Goal: Navigation & Orientation: Find specific page/section

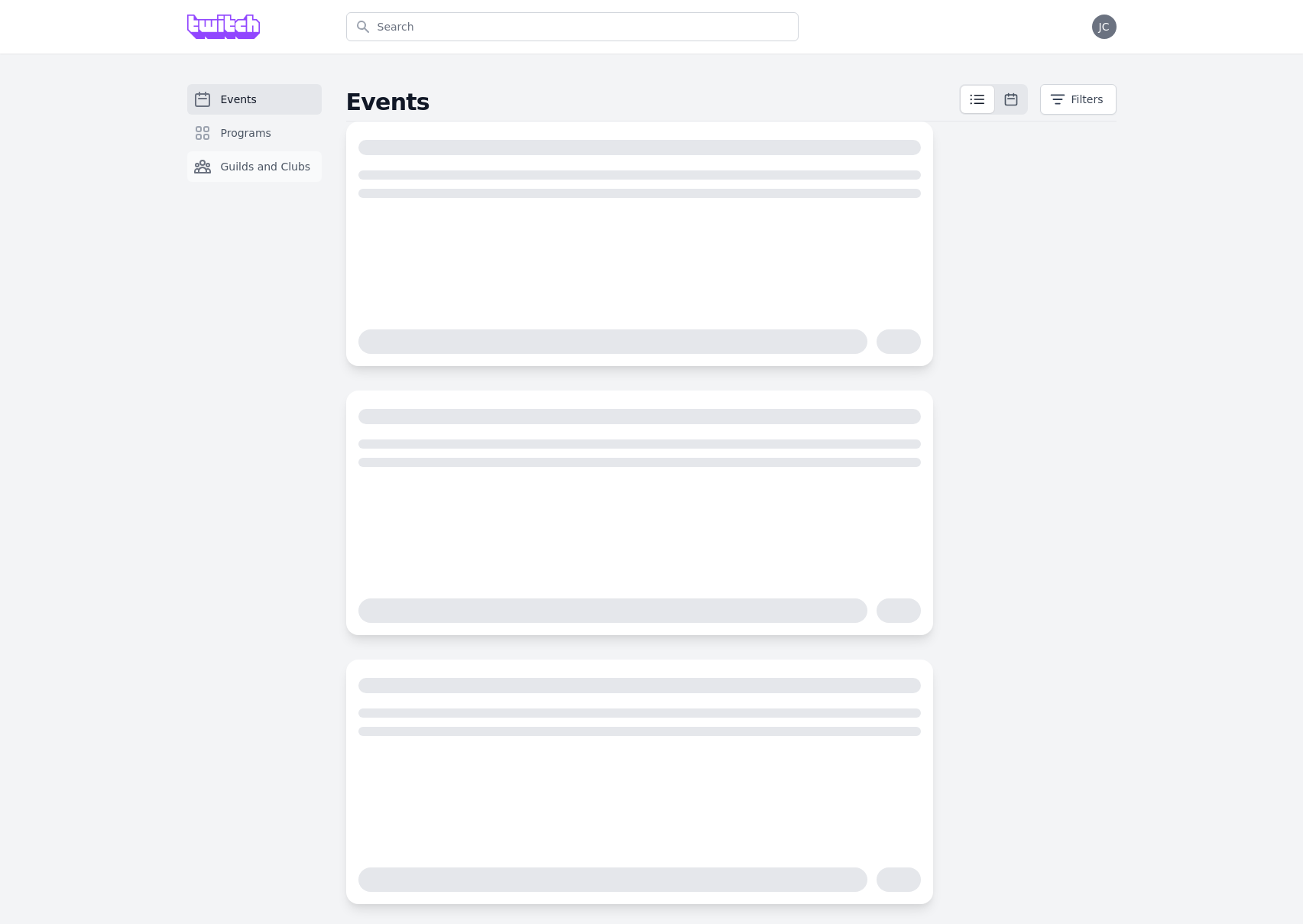
click at [259, 166] on span "Guilds and Clubs" at bounding box center [265, 167] width 90 height 16
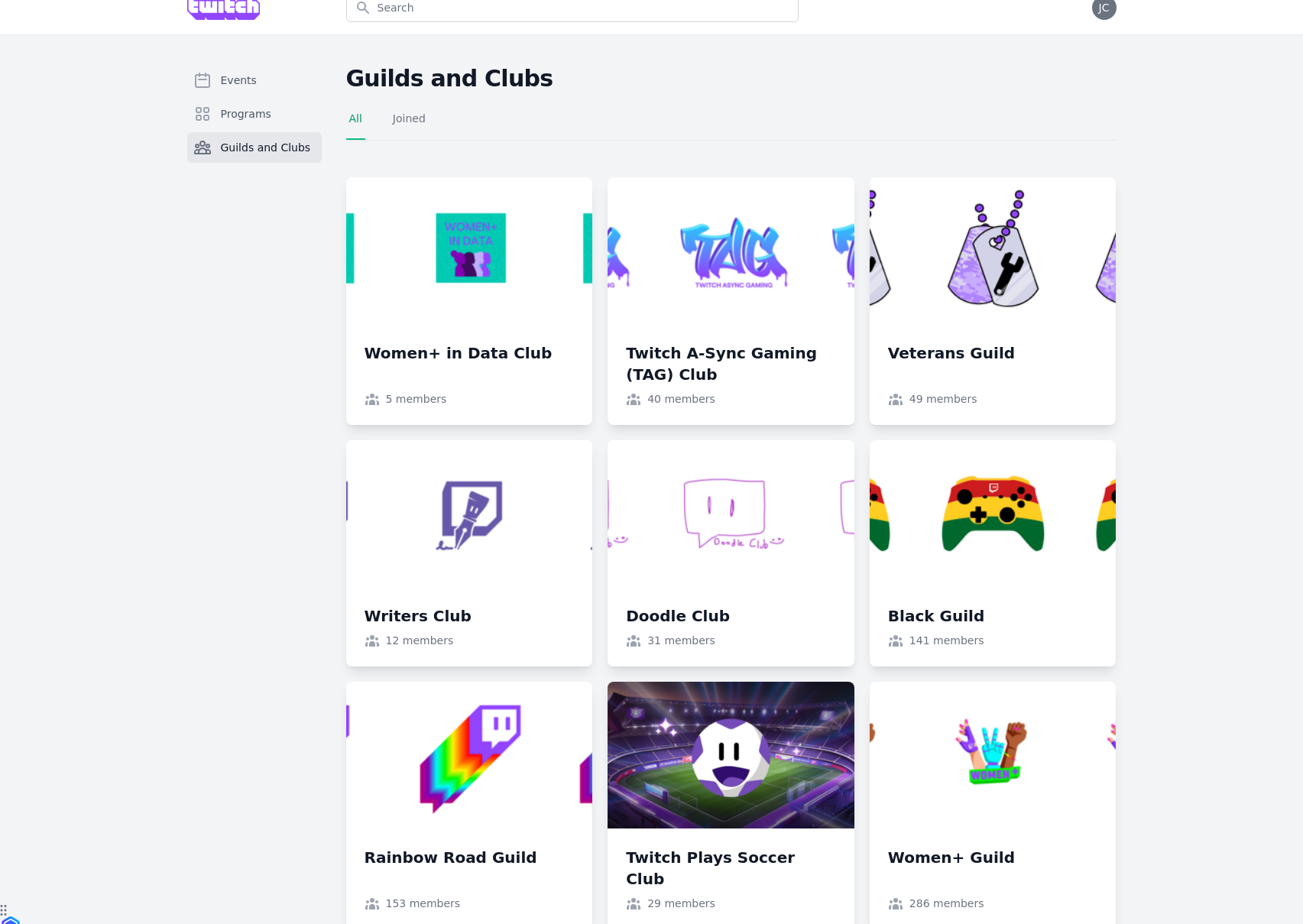
scroll to position [19, 0]
click at [480, 344] on link at bounding box center [469, 299] width 247 height 248
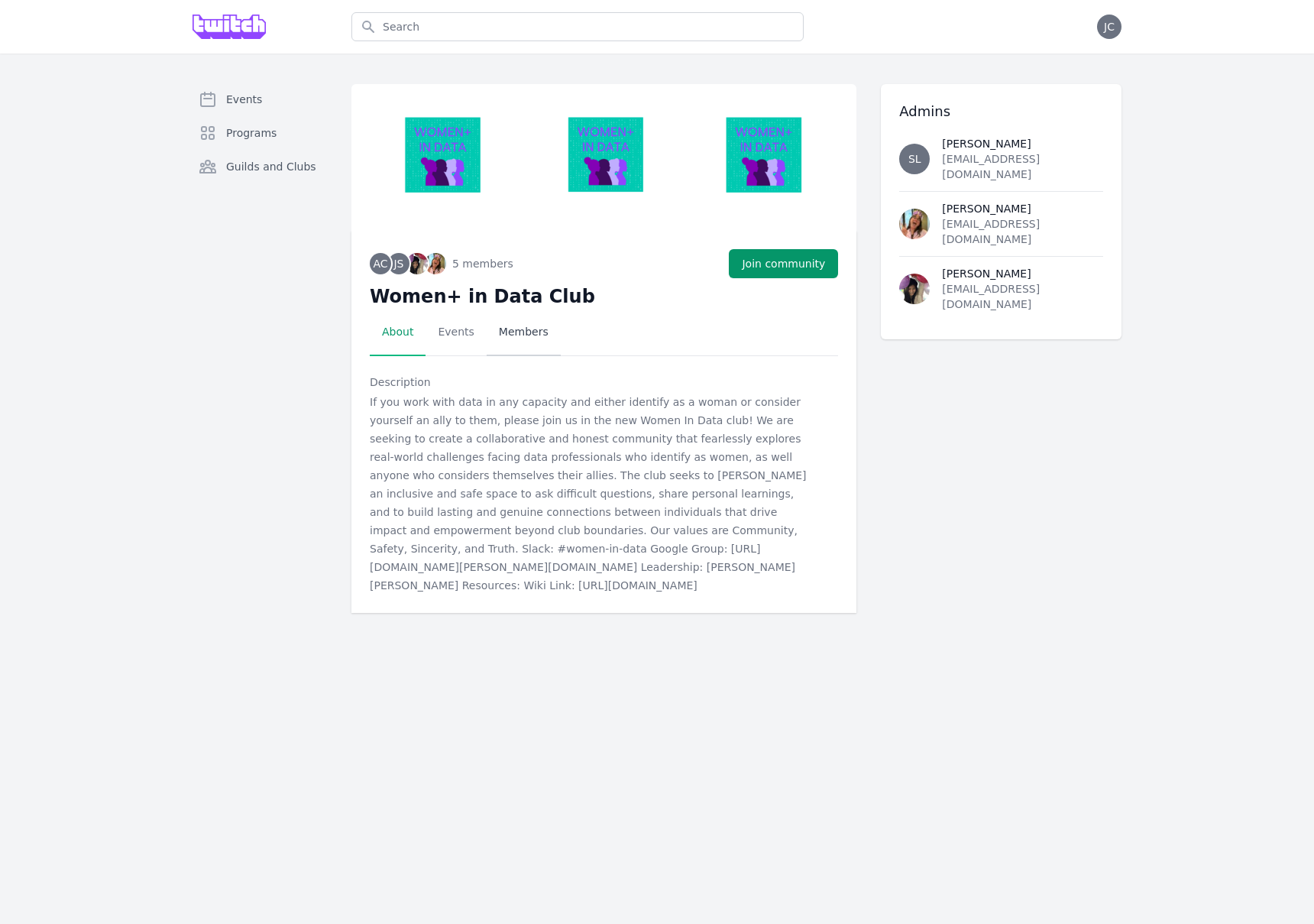
click at [546, 343] on link "Members" at bounding box center [524, 332] width 74 height 48
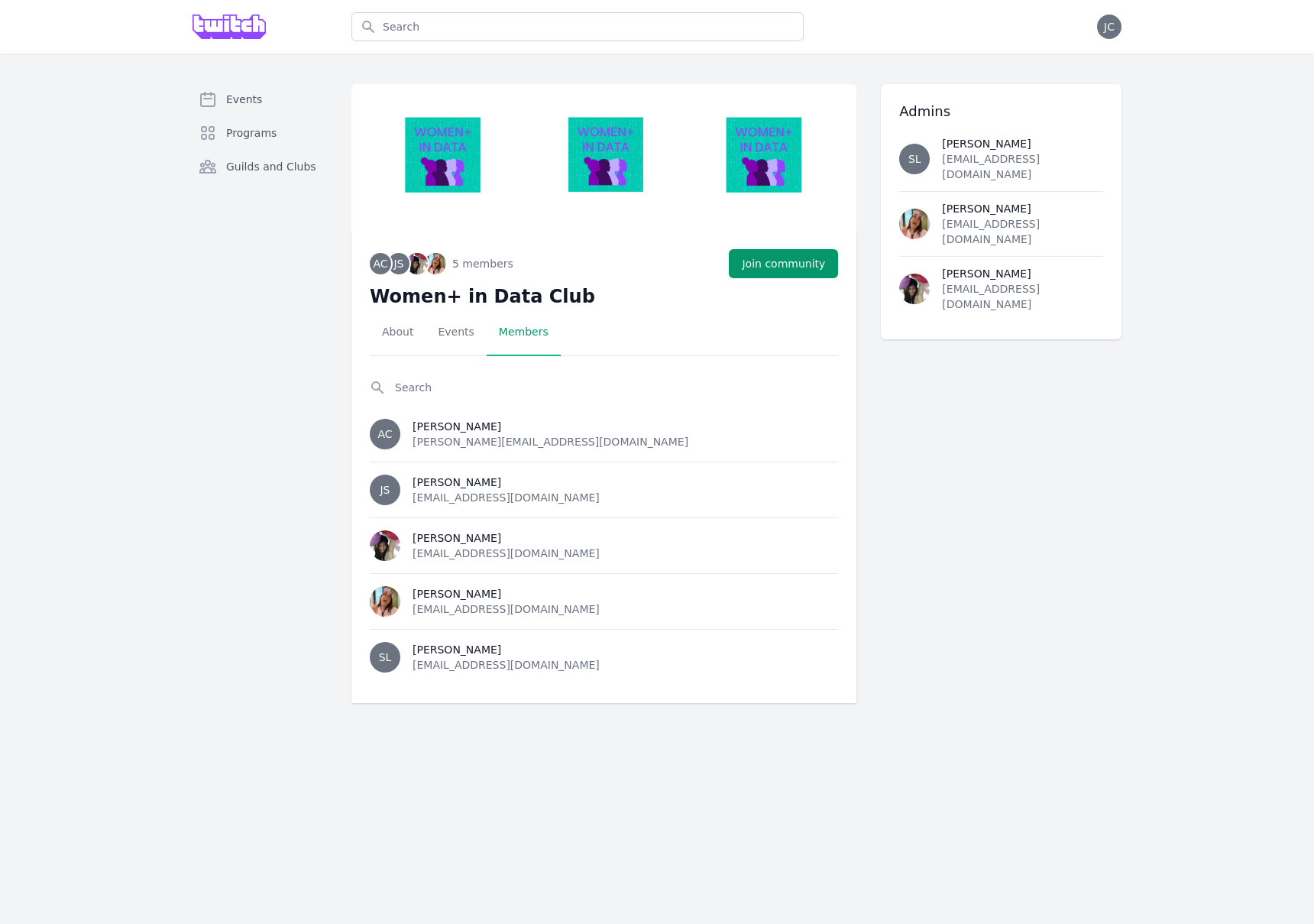
click at [143, 371] on div "Events Programs Guilds and Clubs AC JS 5 members + 5 Join community Women+ in D…" at bounding box center [657, 393] width 1314 height 680
click at [134, 343] on div "Events Programs Guilds and Clubs AC JS 5 members + 5 Join community Women+ in D…" at bounding box center [657, 393] width 1314 height 680
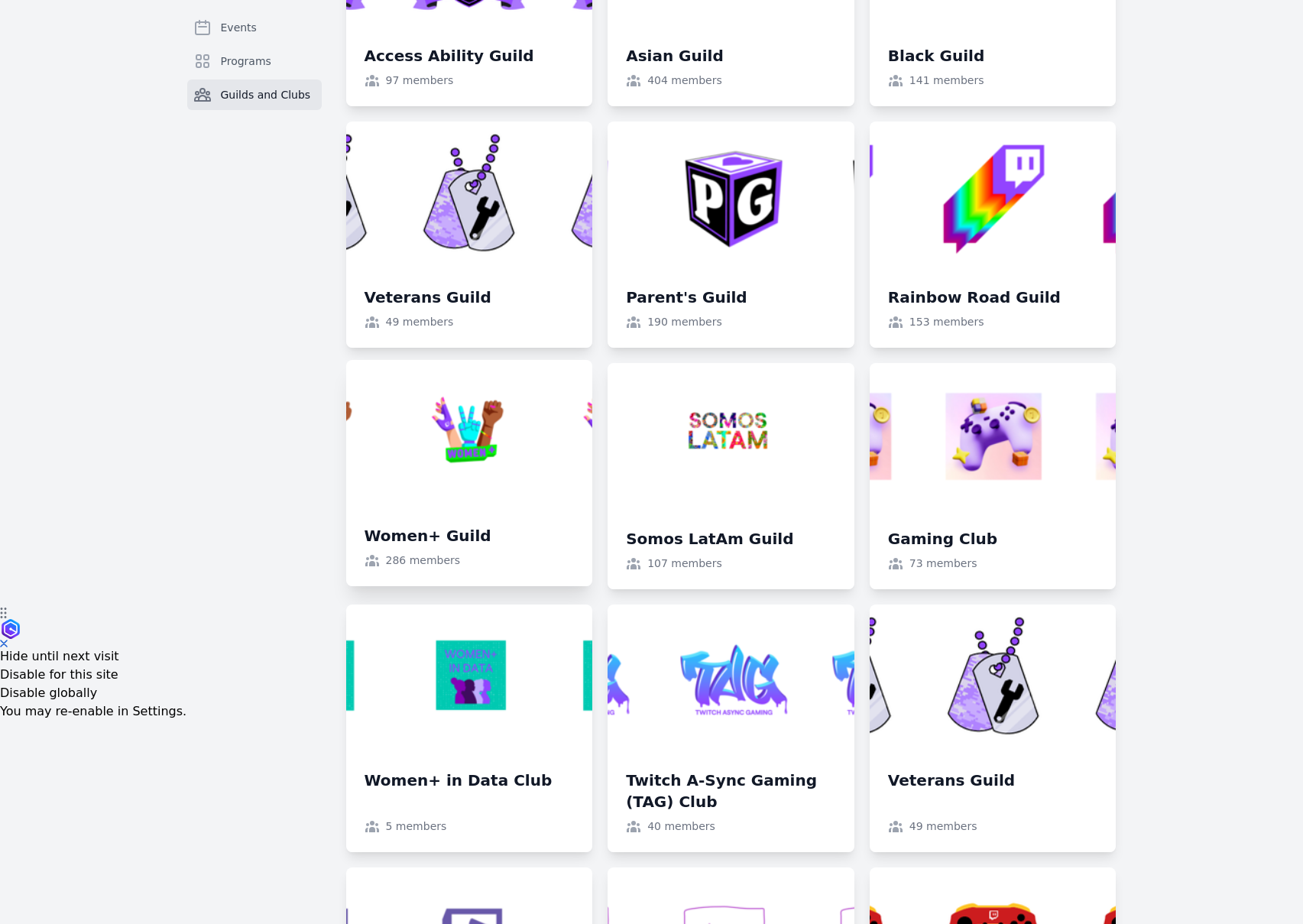
scroll to position [318, 0]
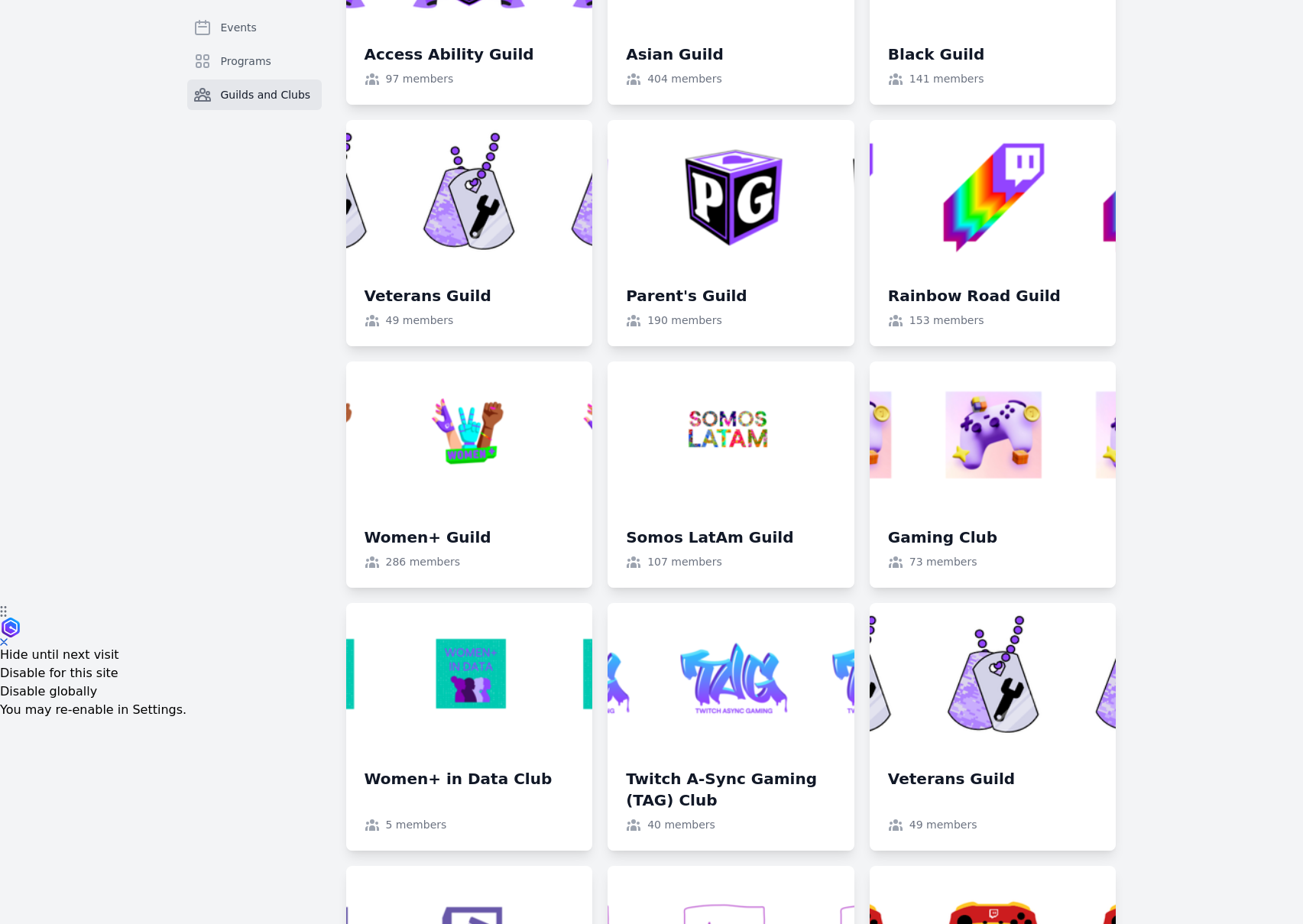
click at [273, 543] on div "Events Programs Guilds and Clubs" at bounding box center [255, 804] width 135 height 2077
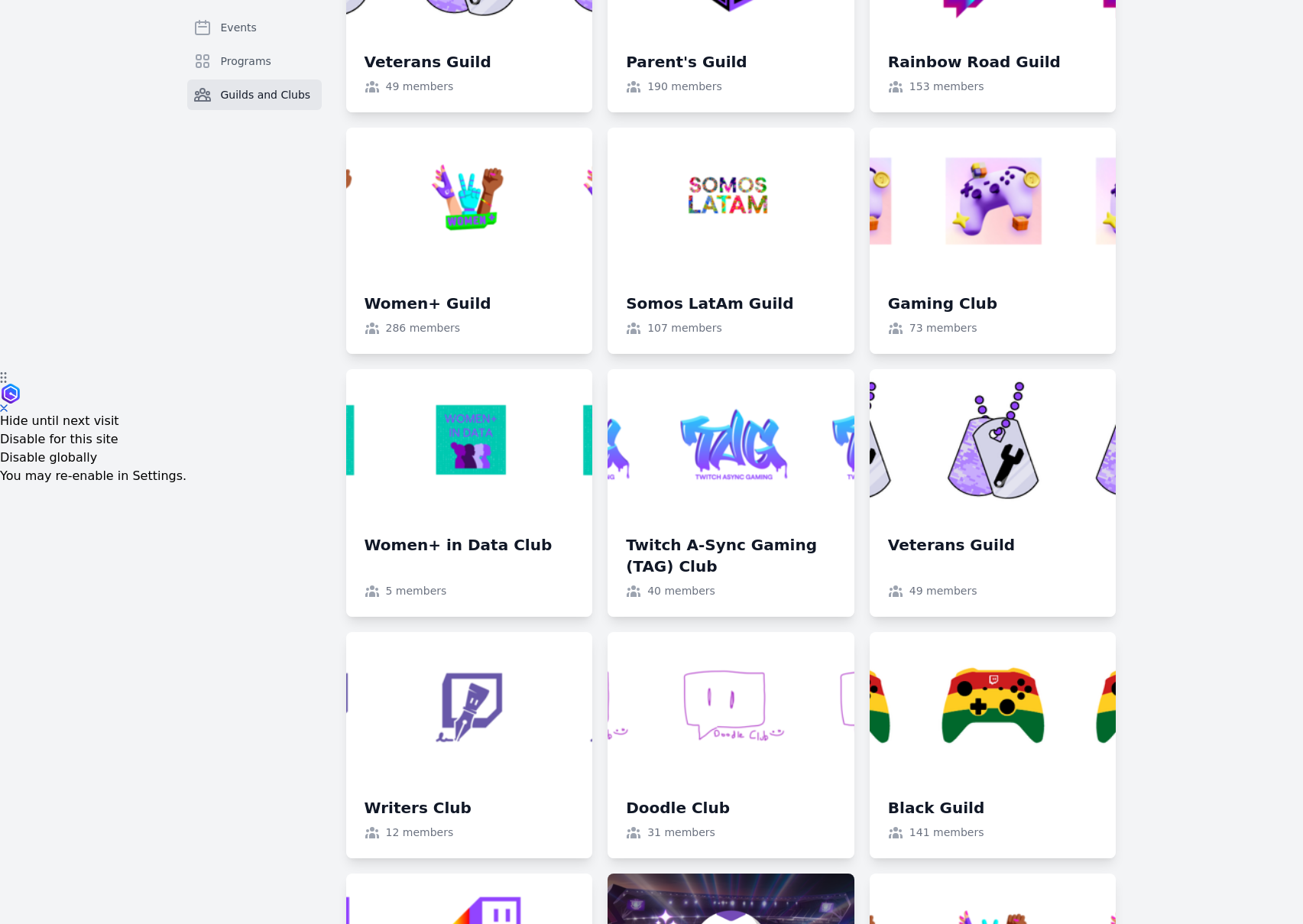
scroll to position [552, 0]
click at [265, 466] on div "Events Programs Guilds and Clubs" at bounding box center [255, 570] width 135 height 2077
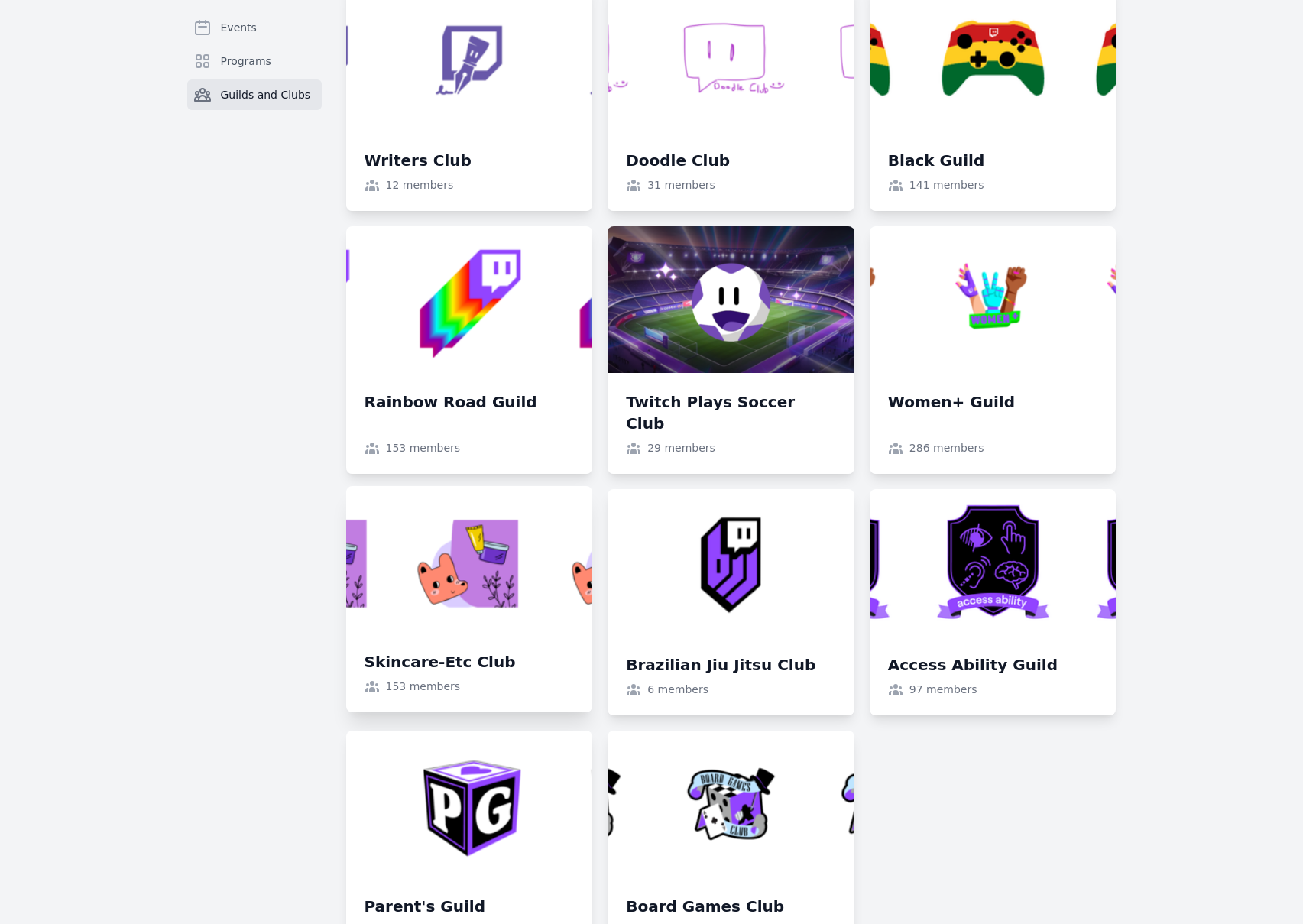
scroll to position [1247, 0]
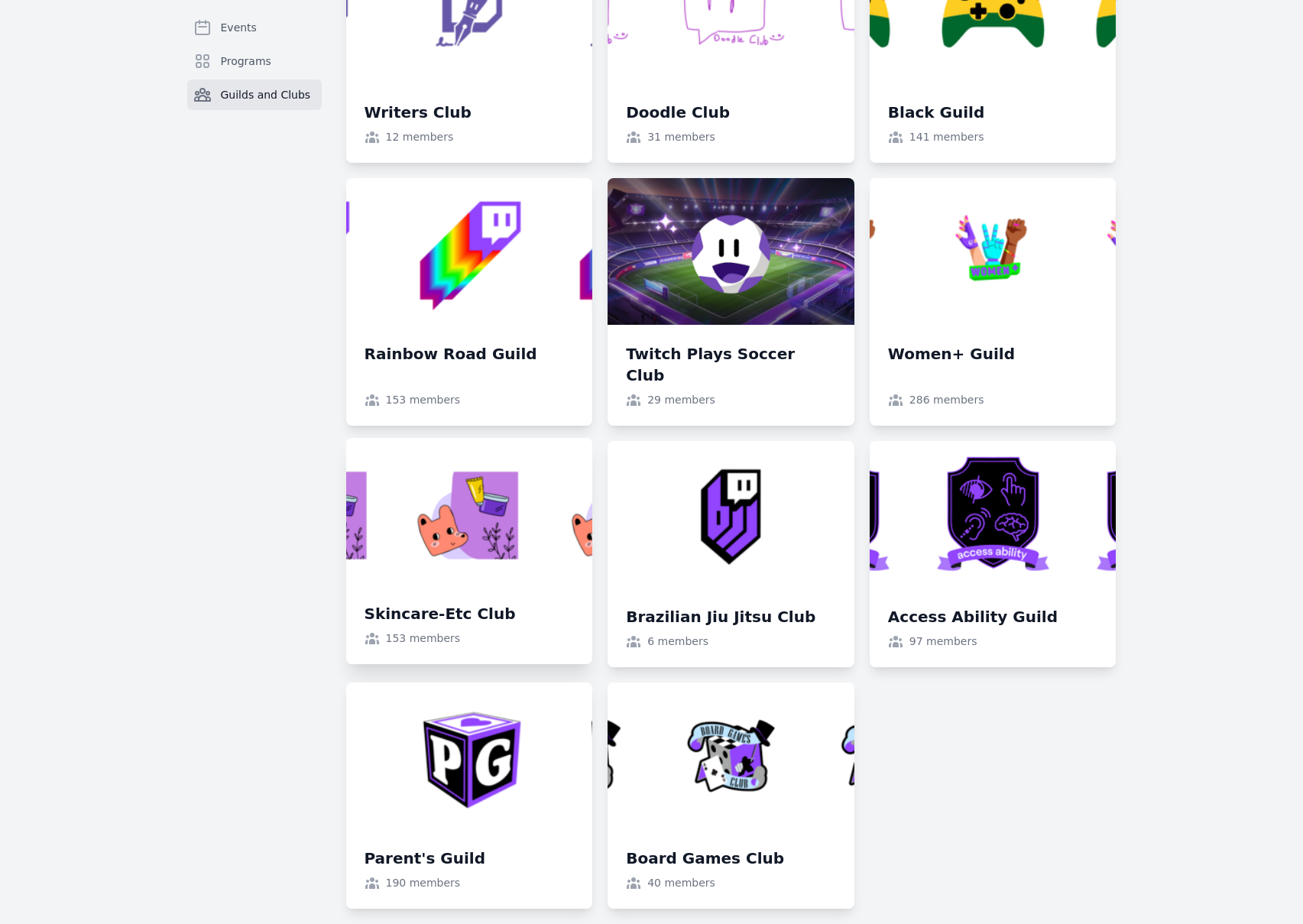
click at [459, 519] on link at bounding box center [469, 551] width 247 height 226
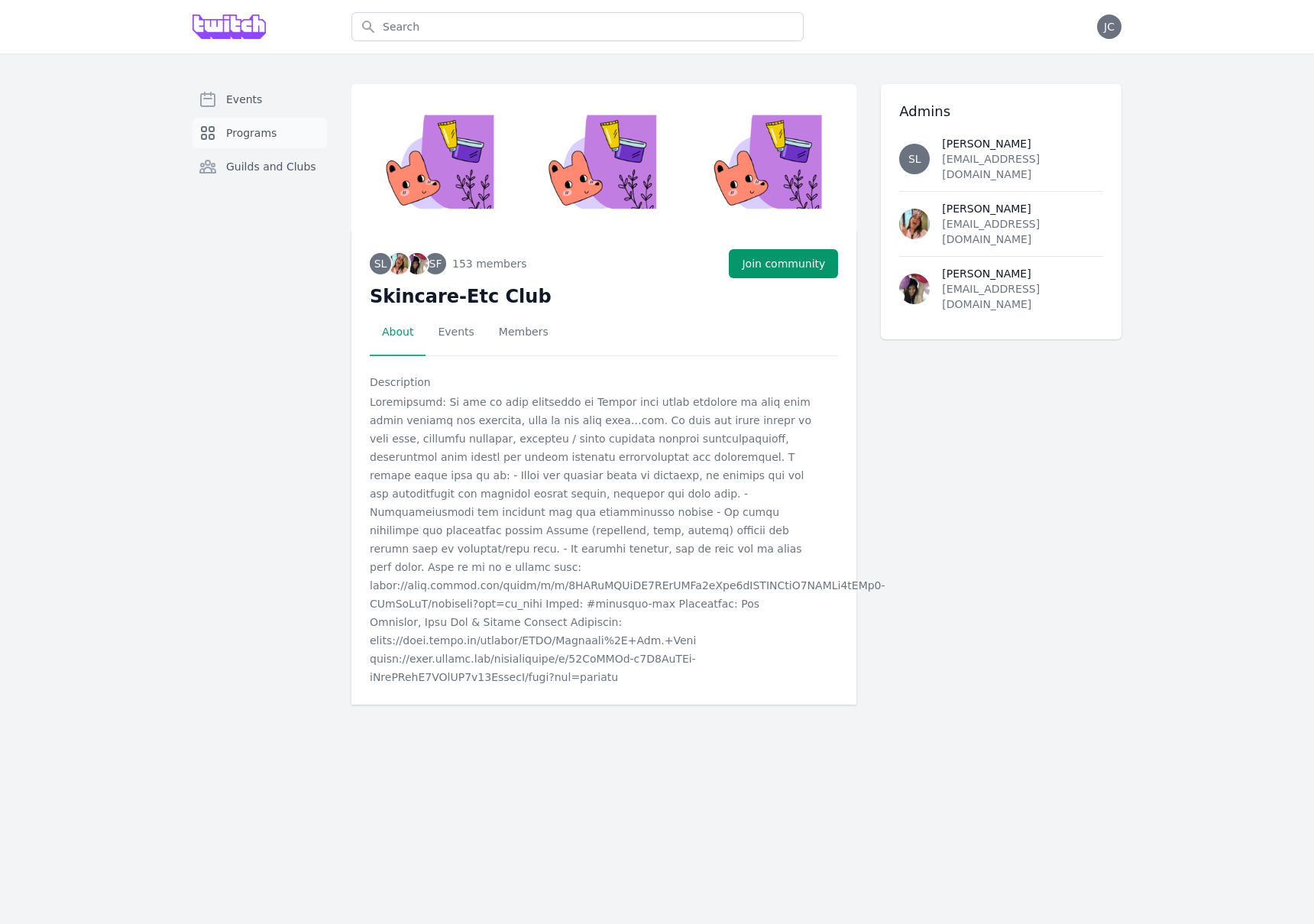
click at [248, 127] on span "Programs" at bounding box center [252, 133] width 51 height 16
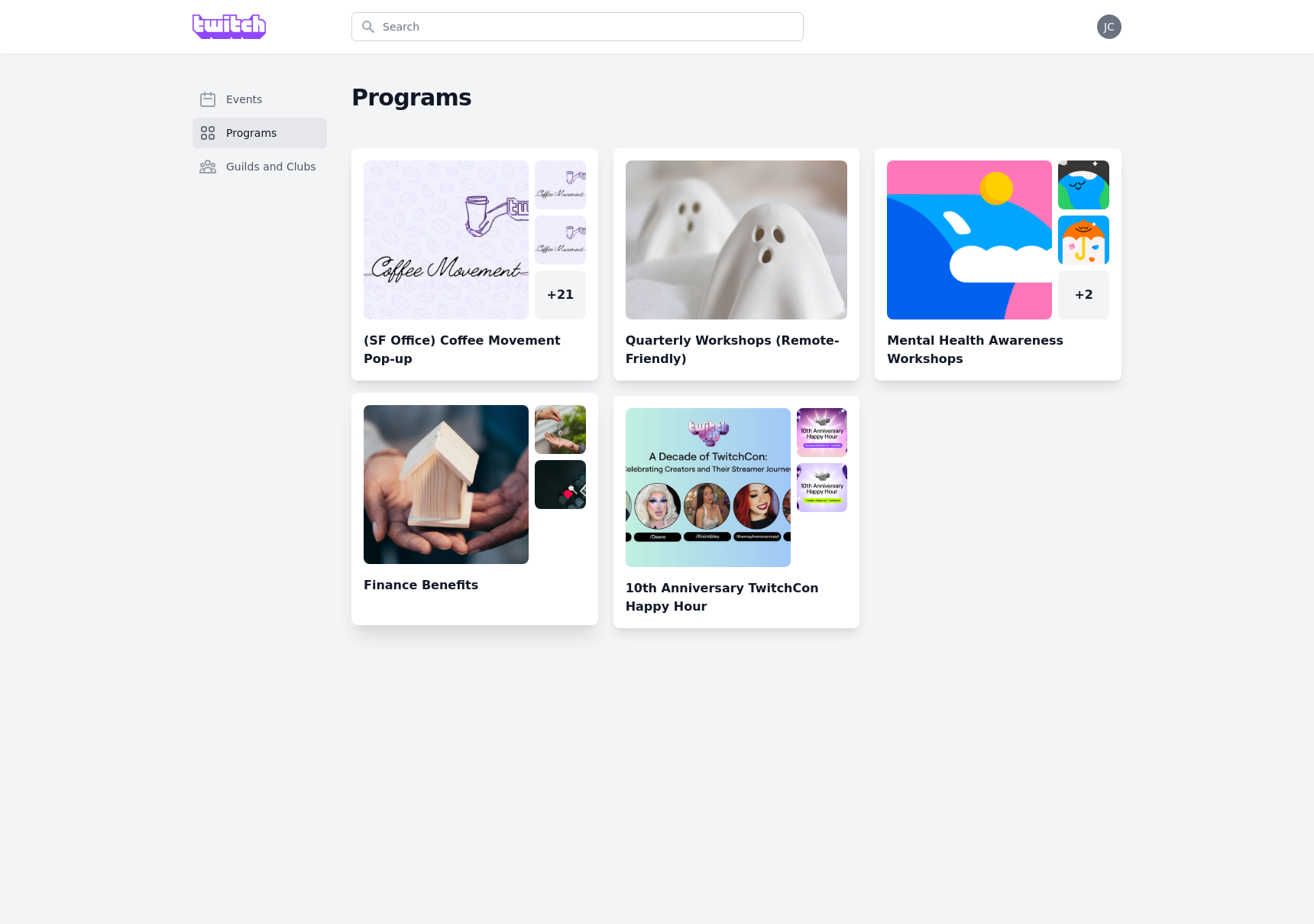
click at [453, 533] on link at bounding box center [474, 514] width 247 height 220
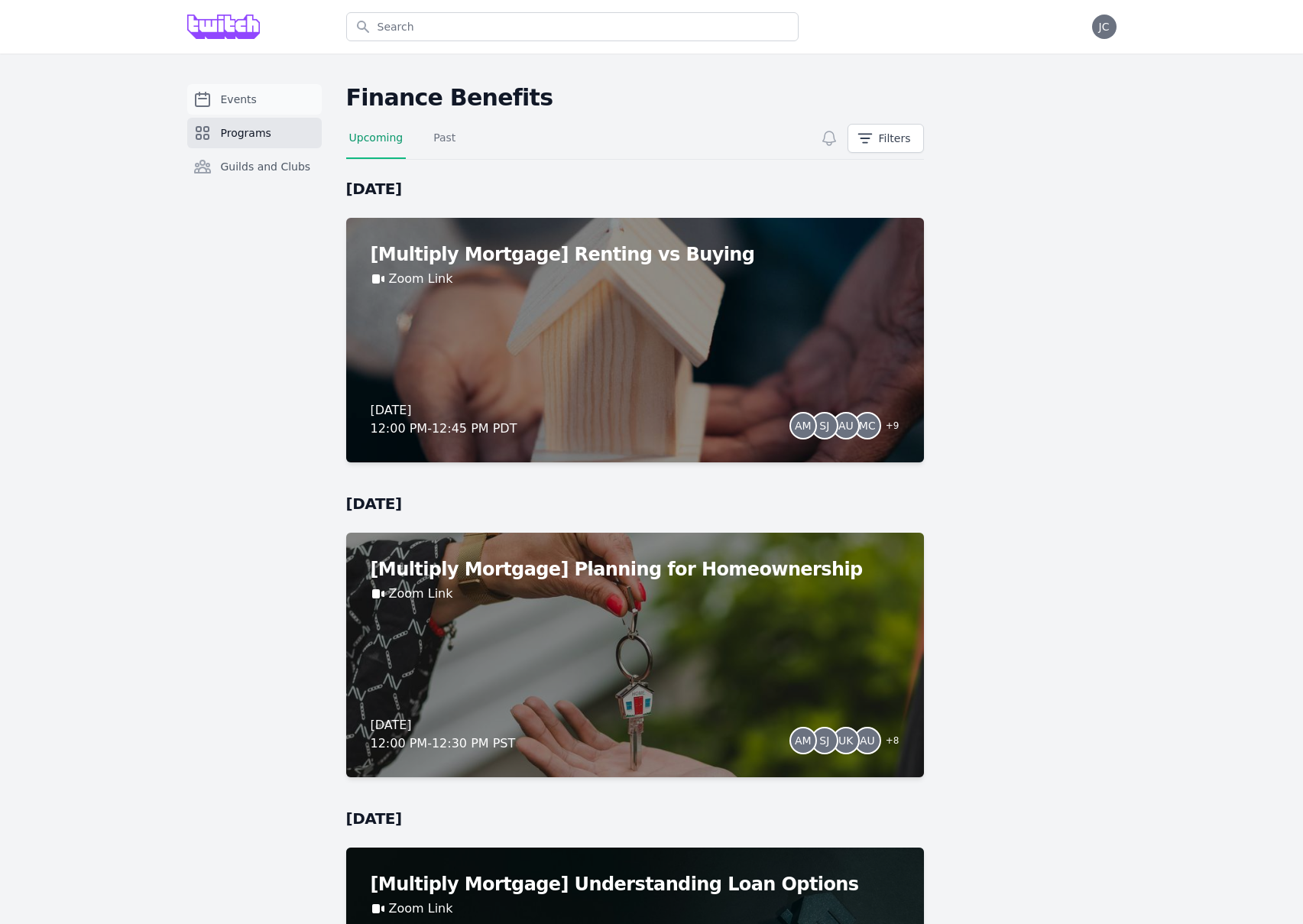
click at [240, 105] on span "Events" at bounding box center [238, 100] width 36 height 16
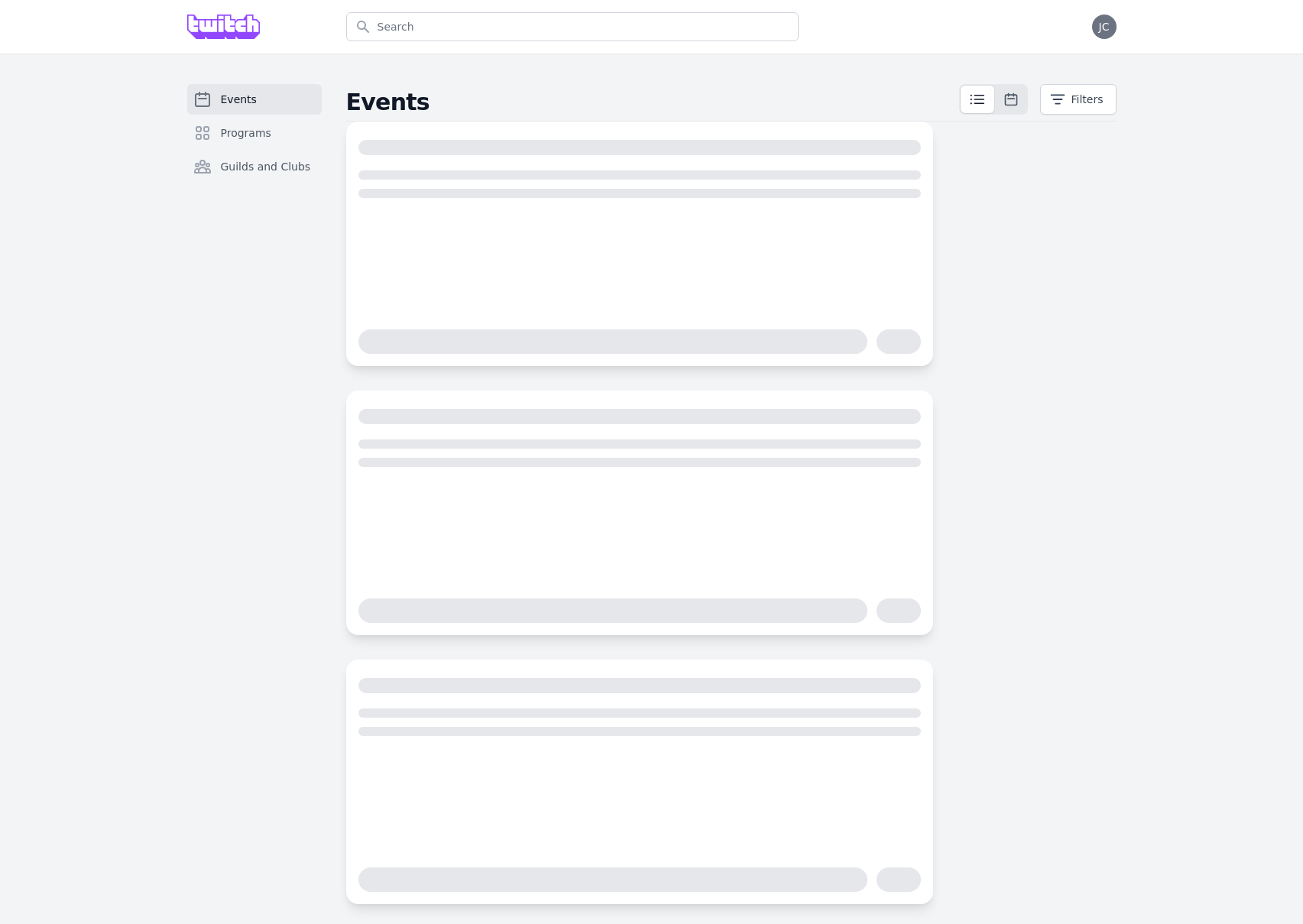
click at [235, 491] on div "Events Programs Guilds and Clubs" at bounding box center [255, 494] width 135 height 820
